Goal: Check status: Check status

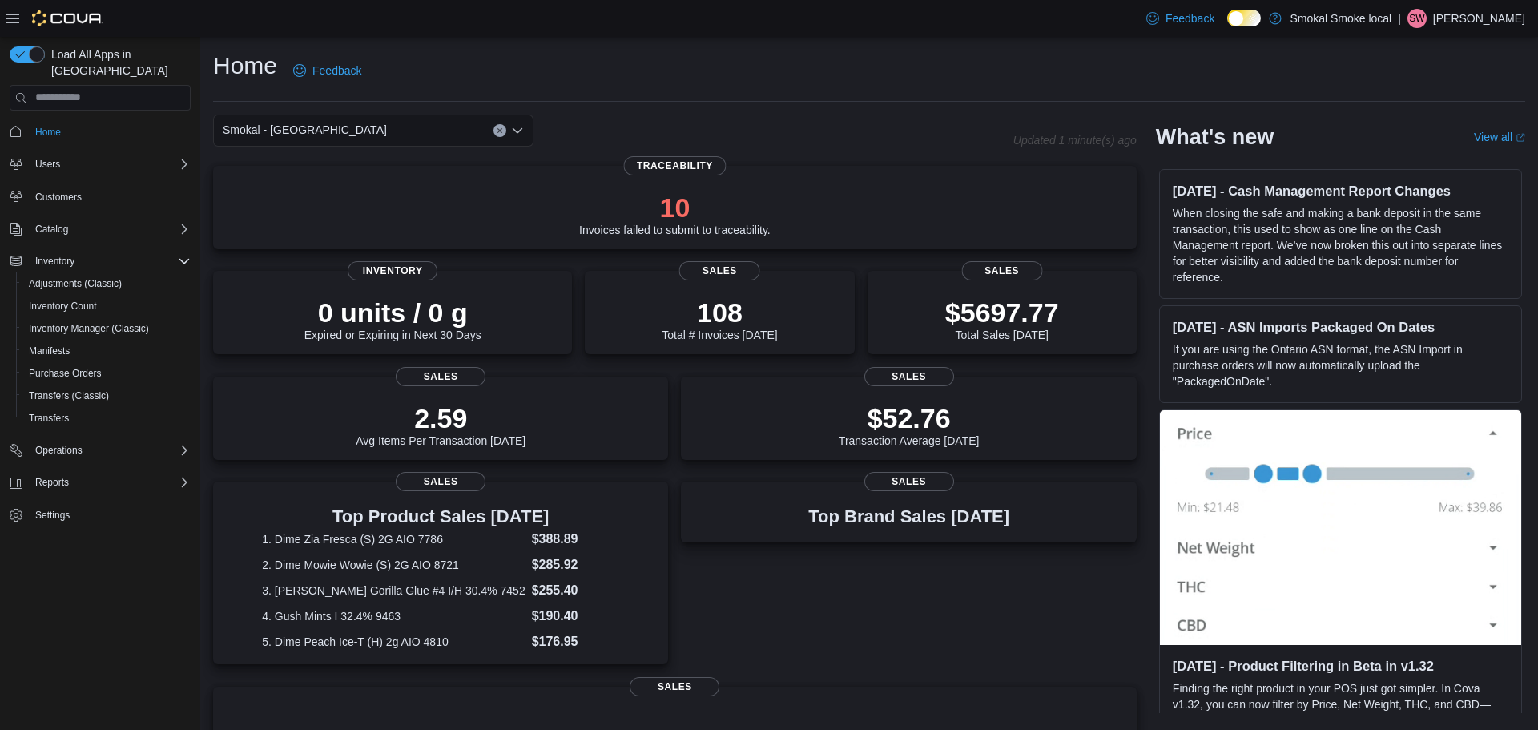
click at [373, 135] on div "Smokal - [GEOGRAPHIC_DATA]" at bounding box center [373, 131] width 320 height 32
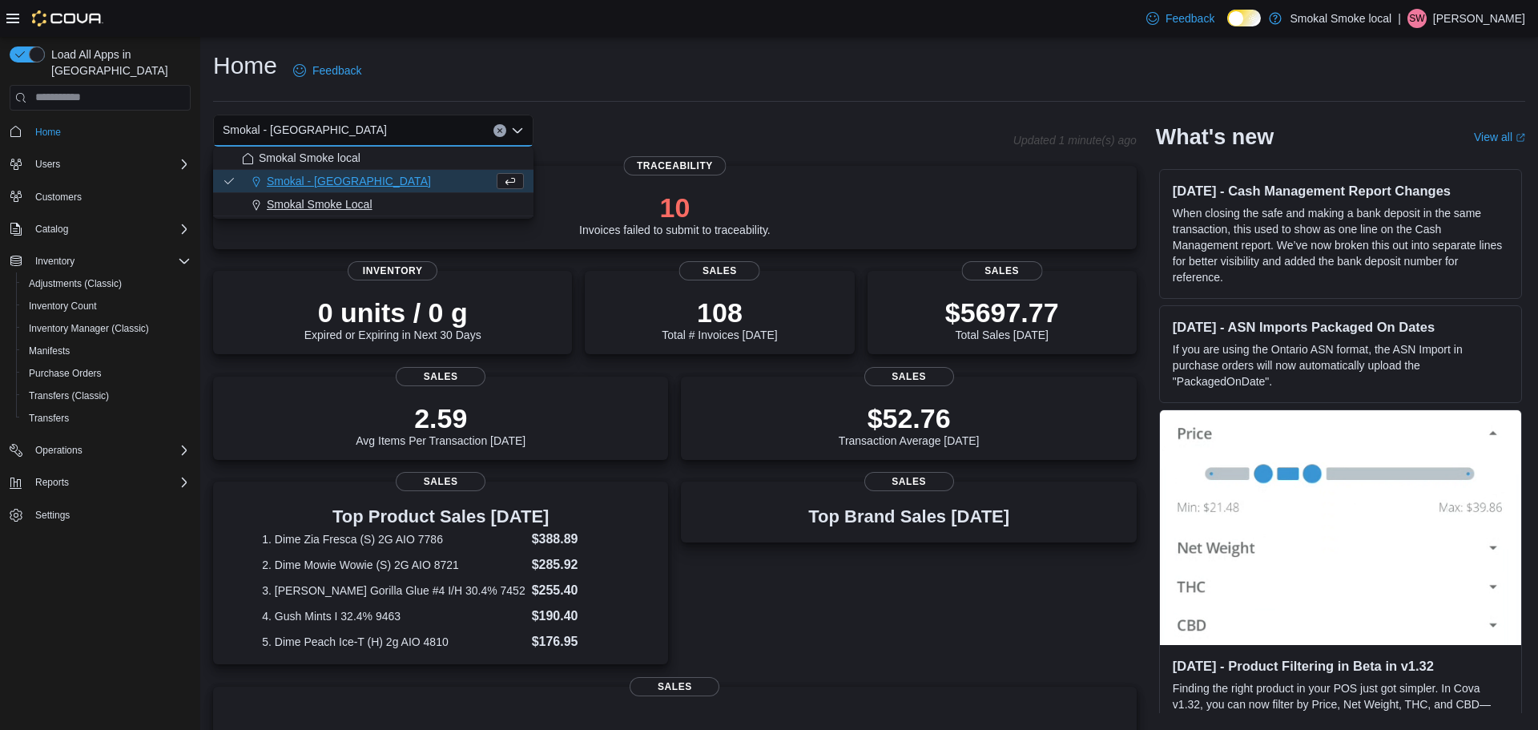
click at [355, 202] on span "Smokal Smoke Local" at bounding box center [320, 204] width 106 height 16
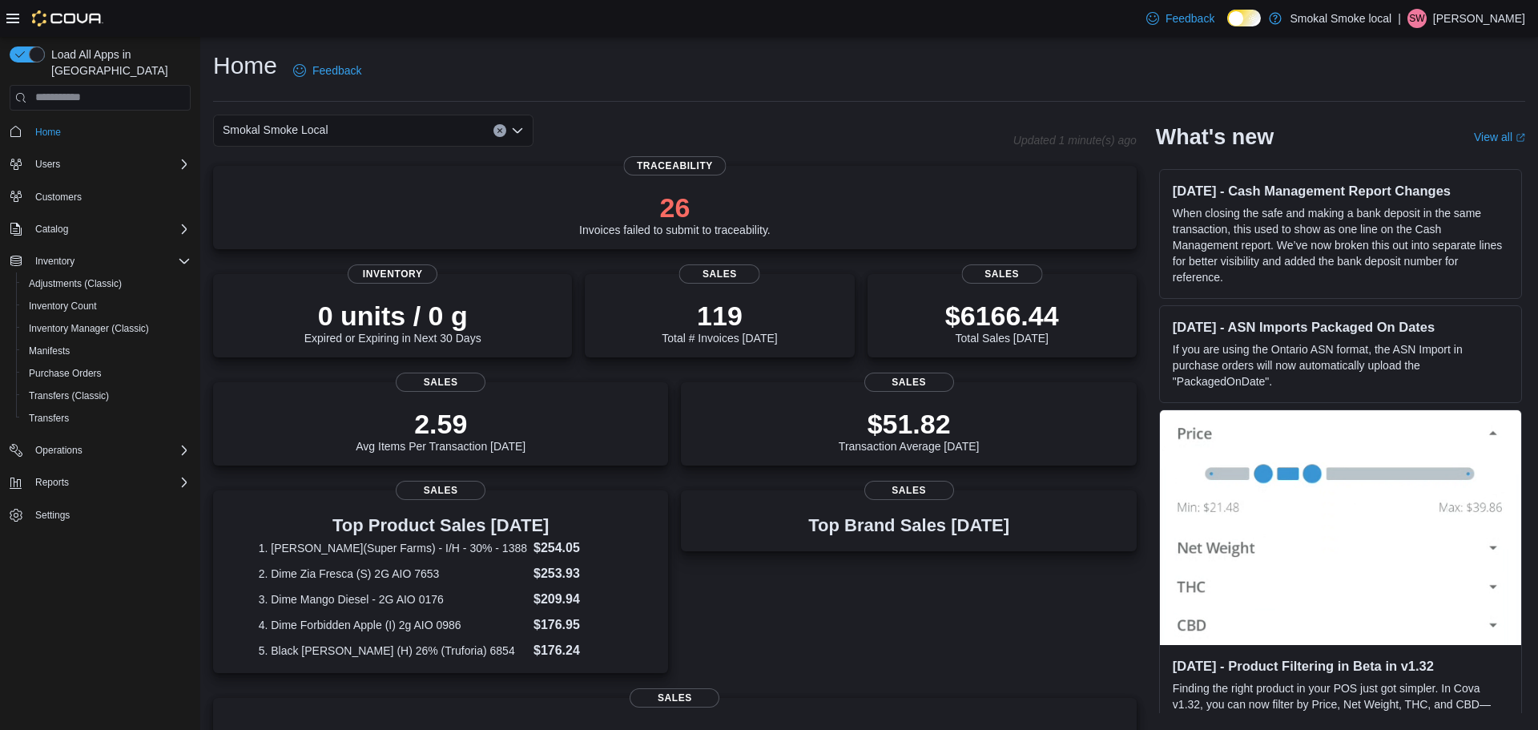
drag, startPoint x: 299, startPoint y: 134, endPoint x: 298, endPoint y: 122, distance: 12.0
click at [298, 131] on span "Smokal Smoke Local" at bounding box center [276, 129] width 106 height 19
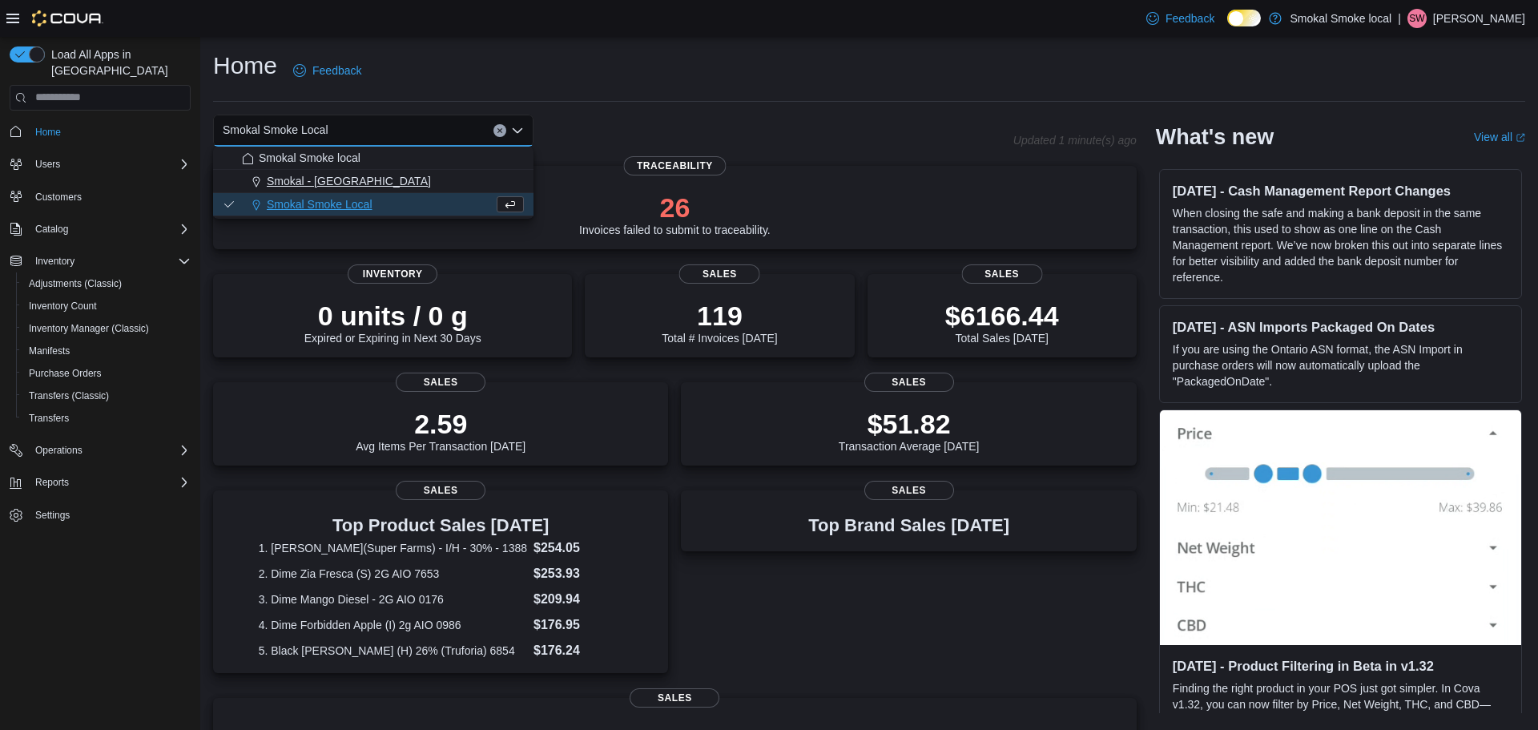
click at [364, 177] on div "Smokal - [GEOGRAPHIC_DATA]" at bounding box center [383, 181] width 282 height 16
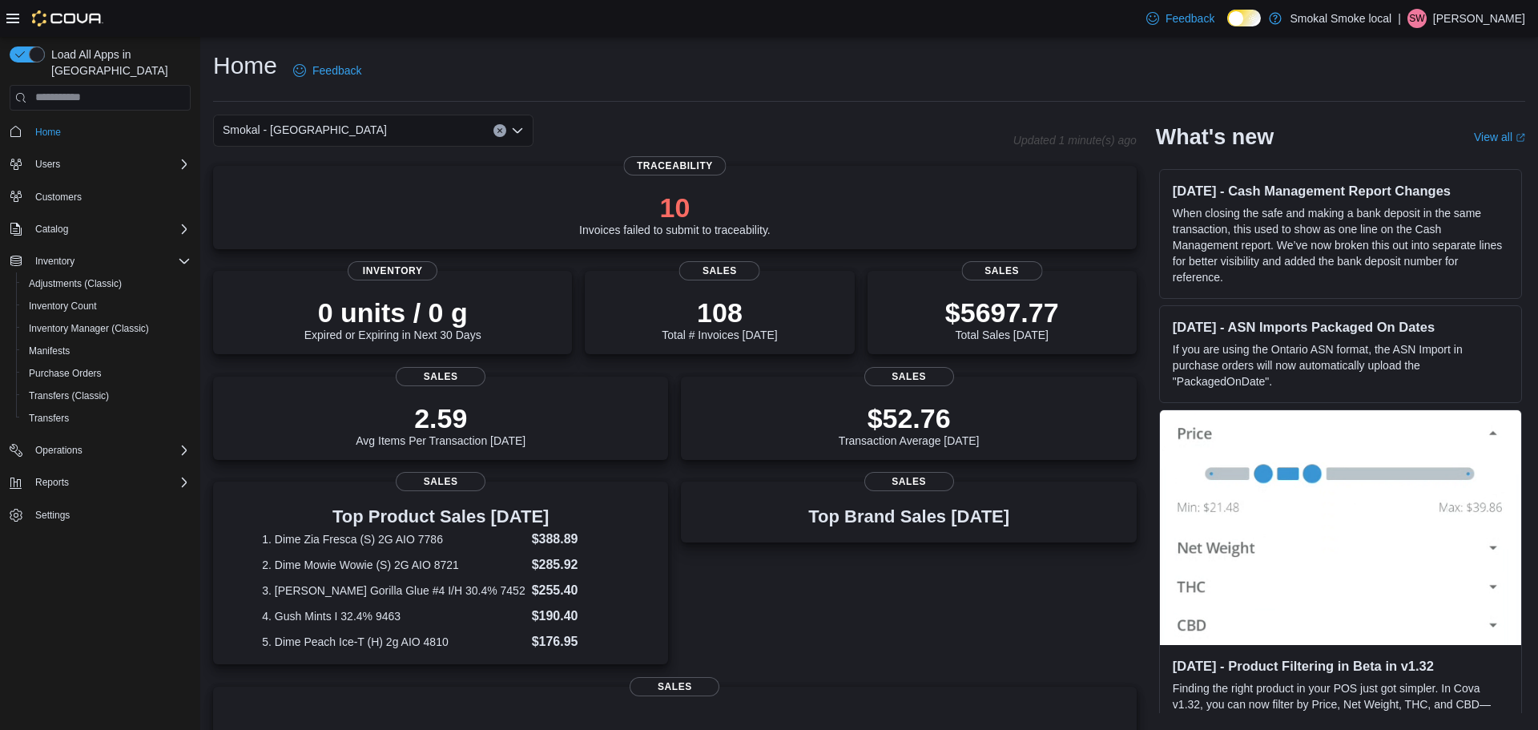
click at [422, 129] on div "Smokal - [PERSON_NAME] Combo box. Selected. [GEOGRAPHIC_DATA] - [GEOGRAPHIC_DAT…" at bounding box center [373, 131] width 320 height 32
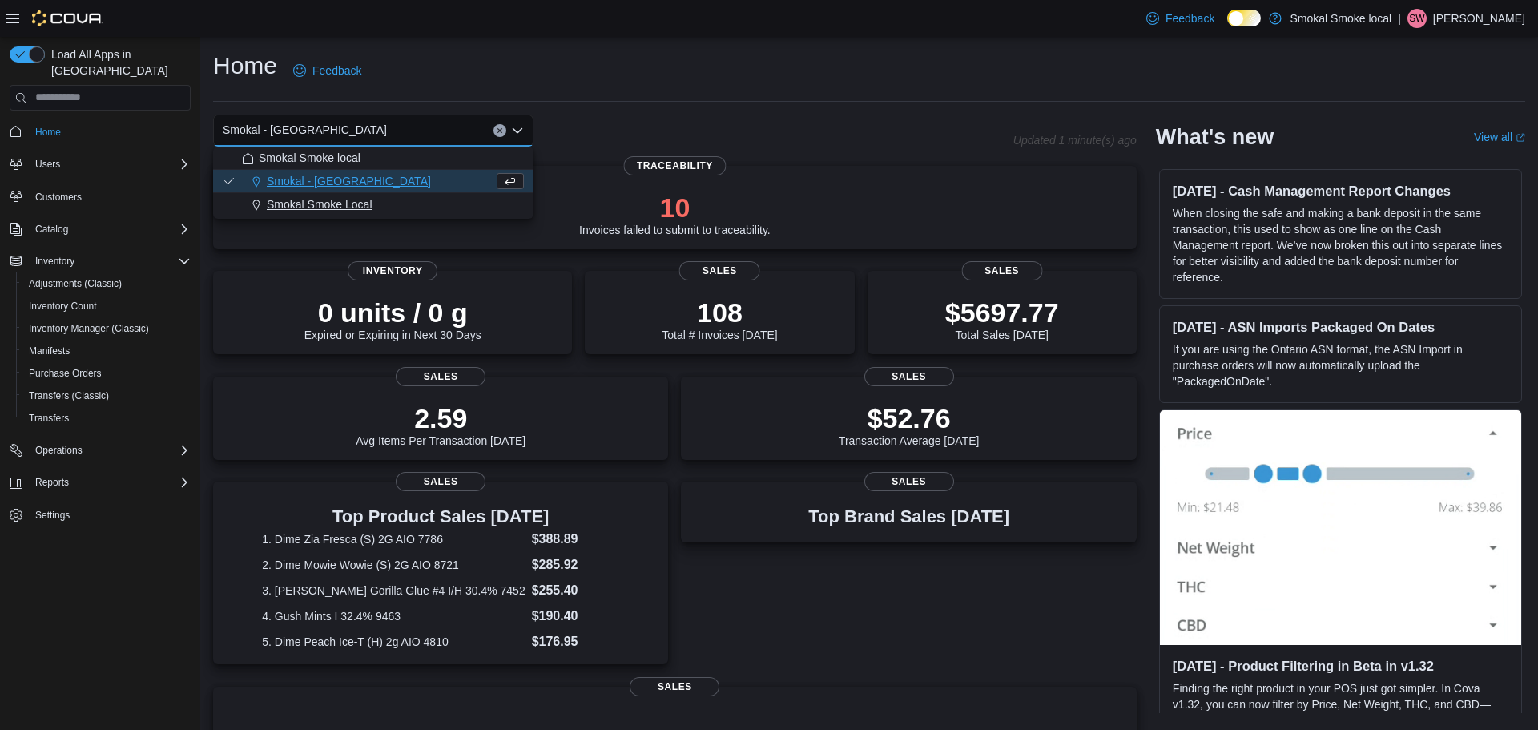
click at [358, 203] on span "Smokal Smoke Local" at bounding box center [320, 204] width 106 height 16
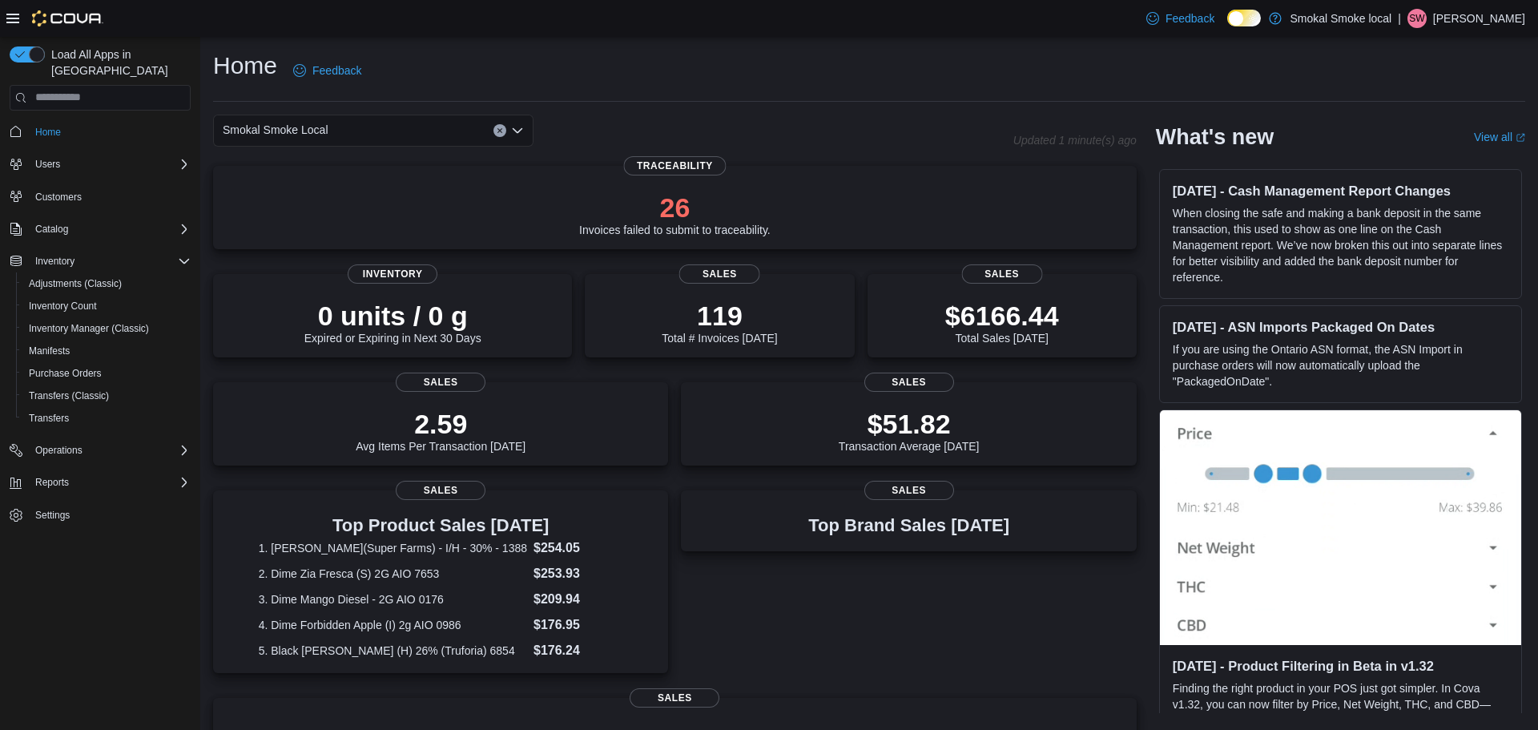
click at [392, 123] on div "Smokal Smoke Local" at bounding box center [373, 131] width 320 height 32
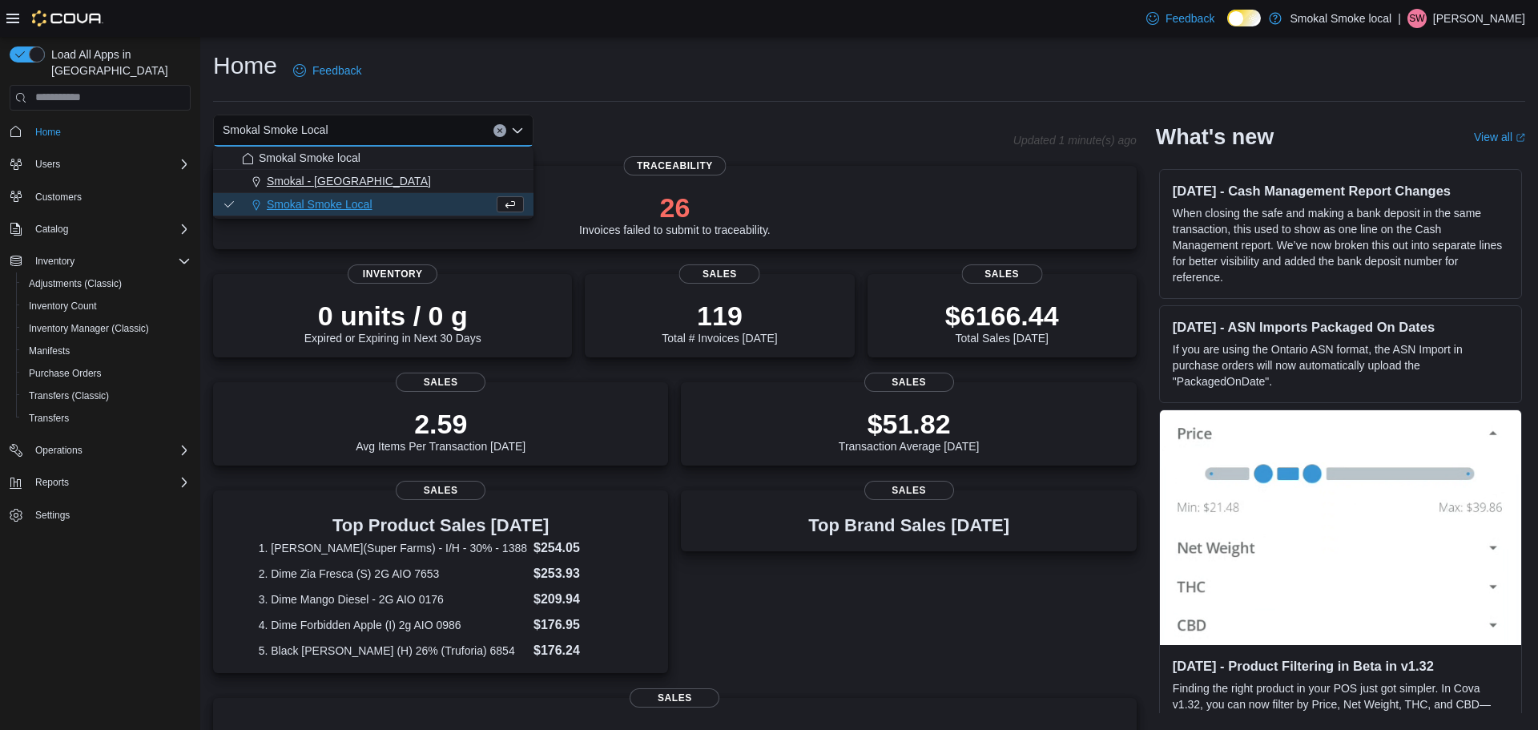
click at [290, 182] on span "Smokal - [GEOGRAPHIC_DATA]" at bounding box center [349, 181] width 164 height 16
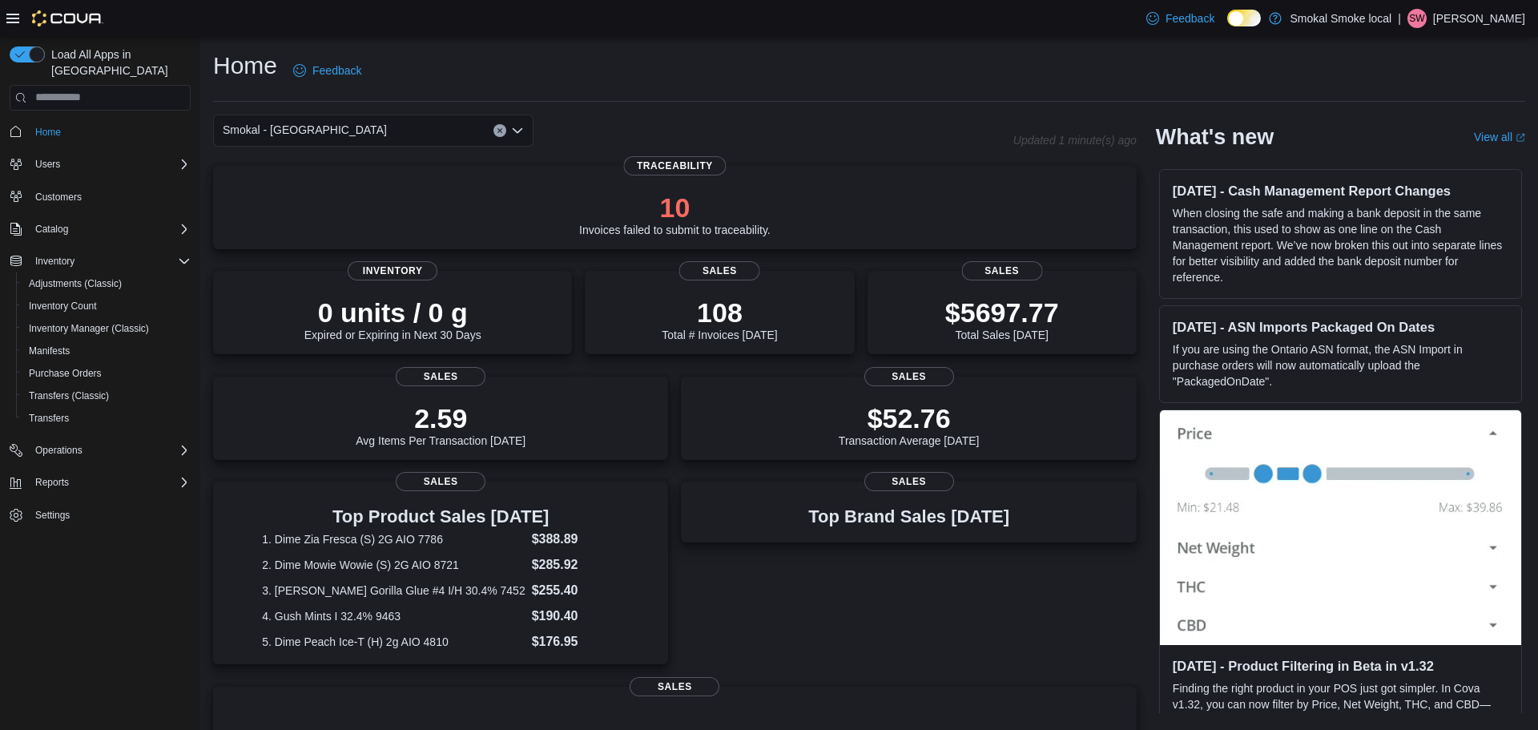
click at [362, 130] on div "Smokal - [PERSON_NAME] Combo box. Selected. [GEOGRAPHIC_DATA] - [GEOGRAPHIC_DAT…" at bounding box center [373, 131] width 320 height 32
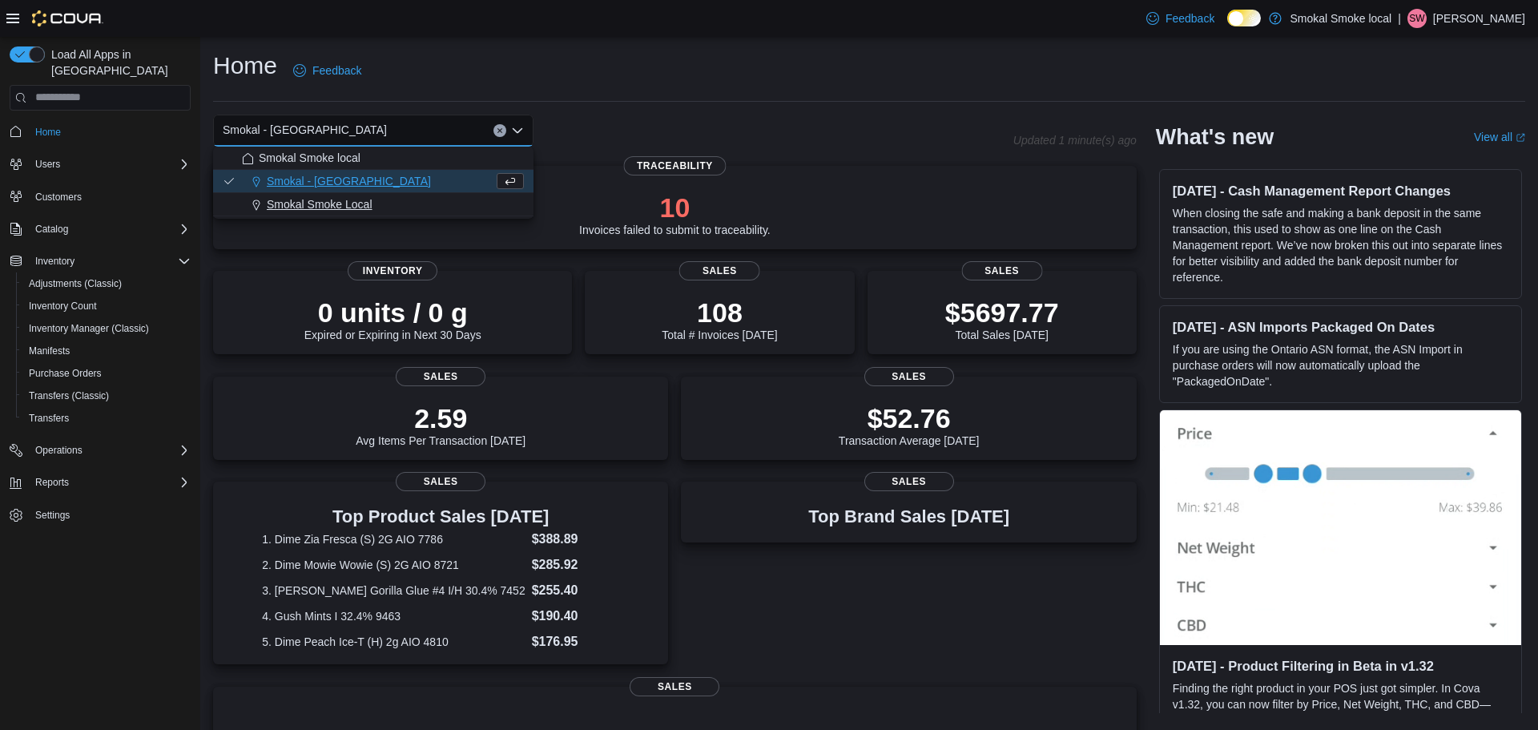
click at [361, 208] on span "Smokal Smoke Local" at bounding box center [320, 204] width 106 height 16
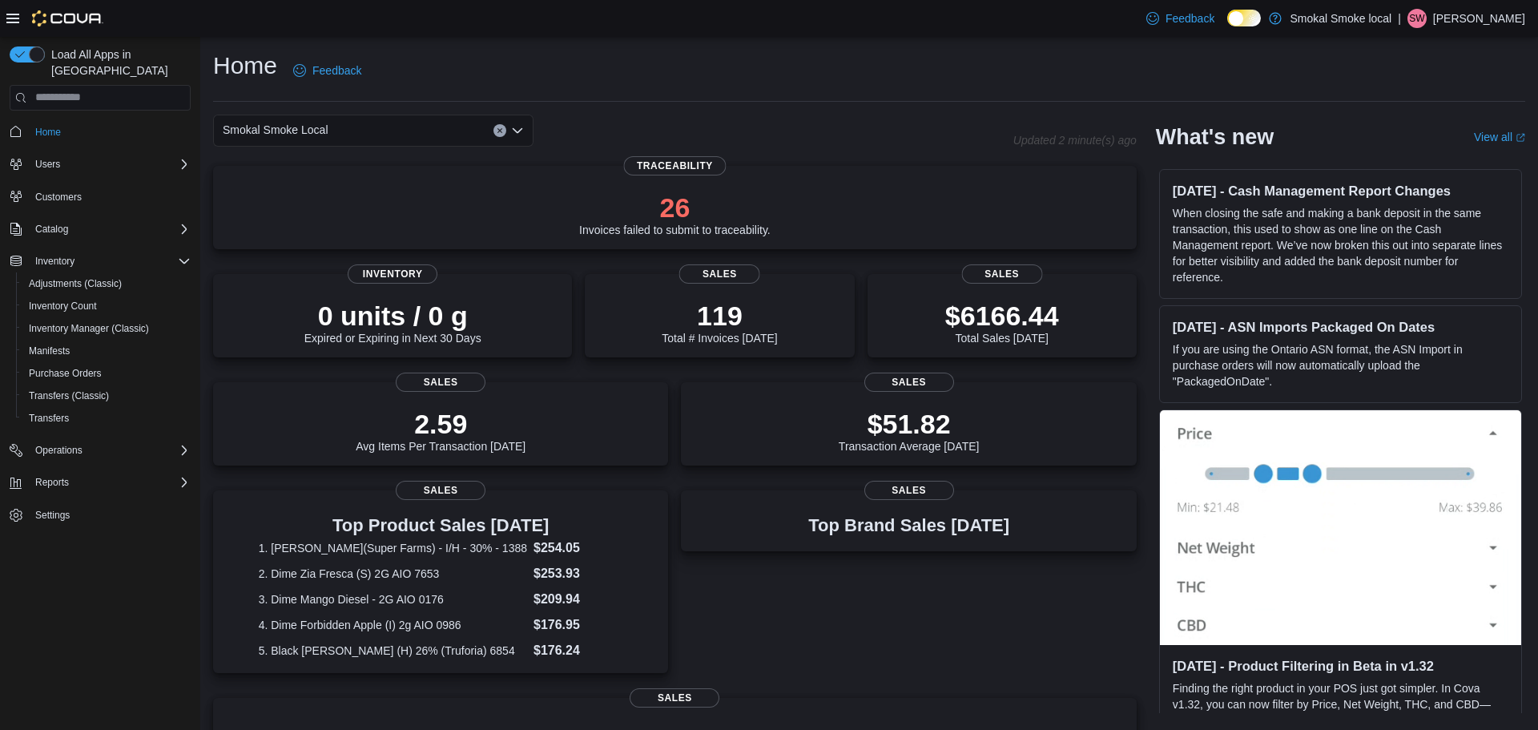
click at [498, 135] on button "Clear input" at bounding box center [499, 130] width 13 height 13
click at [804, 82] on div "Home Feedback" at bounding box center [869, 71] width 1312 height 42
click at [881, 661] on div "Top Brand Sales [DATE] Sales" at bounding box center [908, 584] width 455 height 188
click at [894, 50] on div "Home Feedback" at bounding box center [869, 71] width 1312 height 42
drag, startPoint x: 325, startPoint y: 532, endPoint x: 354, endPoint y: 564, distance: 43.1
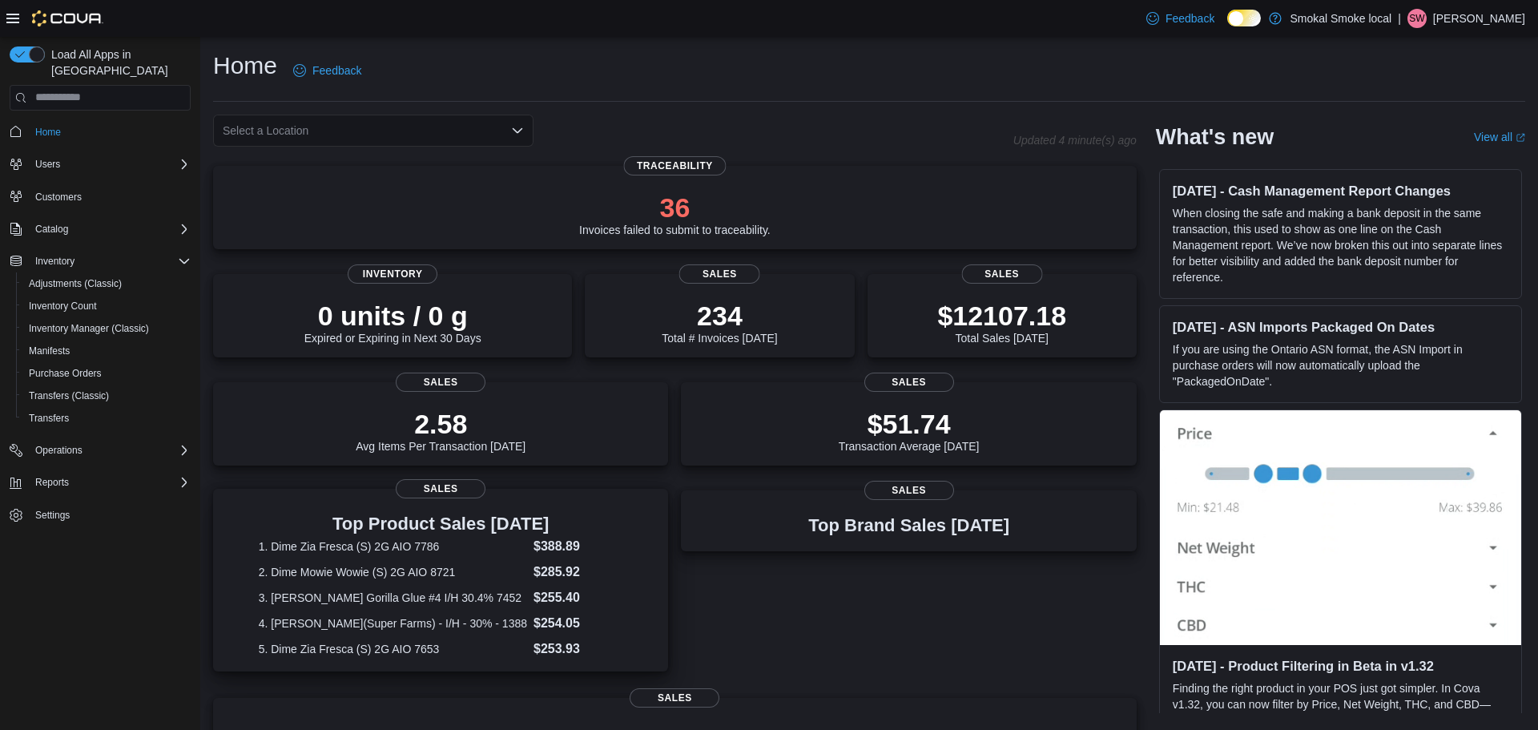
click at [354, 564] on div "Top Product Sales [DATE] 1. Dime Zia Fresca (S) 2G AIO 7786 $388.89 2. Dime Mow…" at bounding box center [441, 586] width 364 height 144
click at [340, 137] on div "Select a Location" at bounding box center [373, 131] width 320 height 32
click at [328, 181] on span "Smokal - [GEOGRAPHIC_DATA]" at bounding box center [349, 181] width 164 height 16
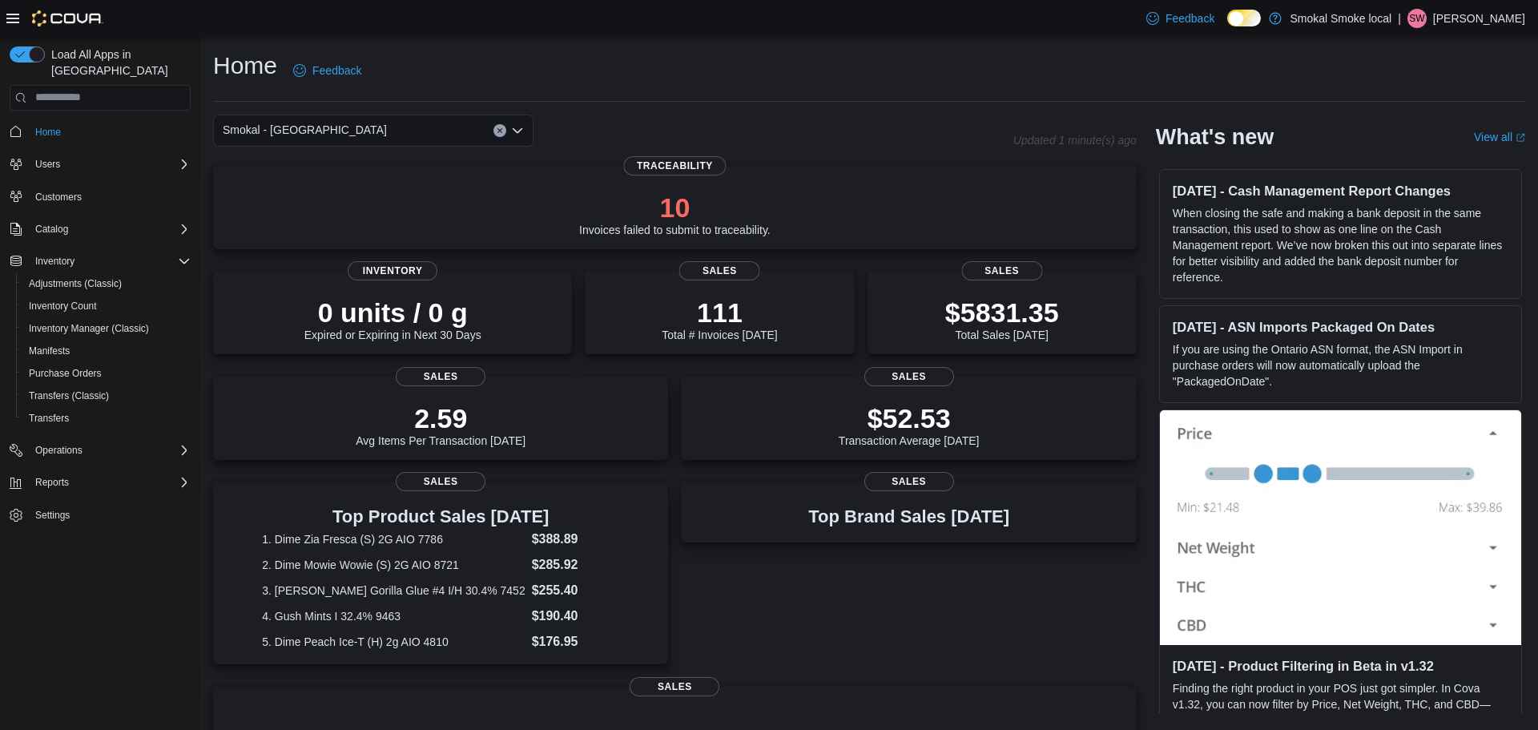
click at [329, 124] on div "Smokal - [PERSON_NAME] Combo box. Selected. [GEOGRAPHIC_DATA] - [GEOGRAPHIC_DAT…" at bounding box center [373, 131] width 320 height 32
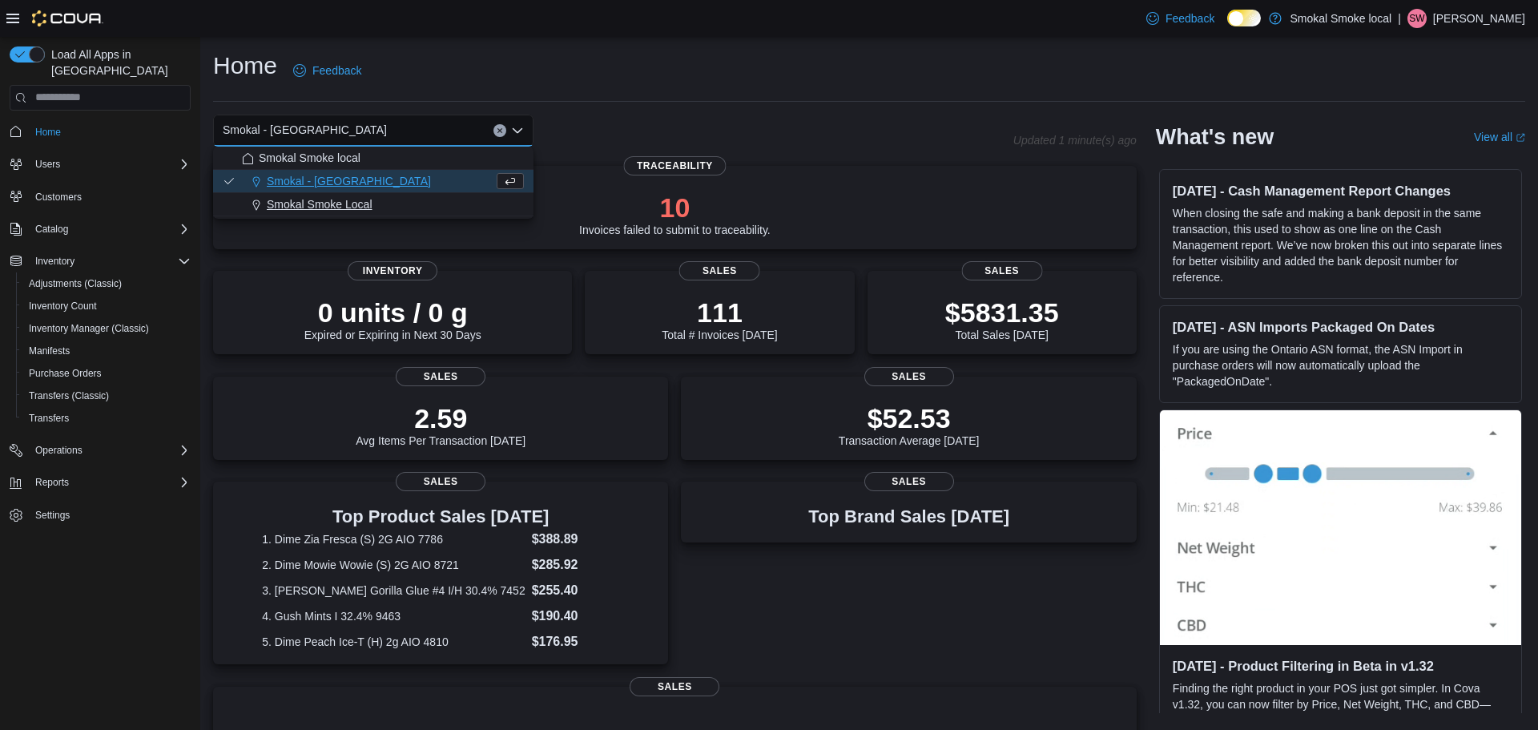
click at [319, 201] on span "Smokal Smoke Local" at bounding box center [320, 204] width 106 height 16
